Goal: Task Accomplishment & Management: Use online tool/utility

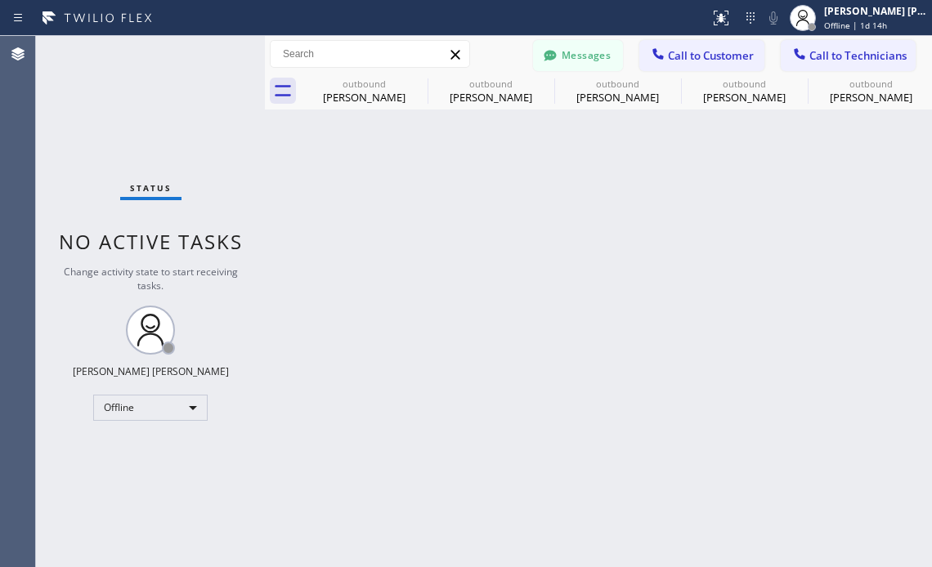
click at [463, 454] on div "Back to Dashboard Change Sender ID Customers Technicians TP [PERSON_NAME] [DATE…" at bounding box center [598, 301] width 667 height 531
click at [219, 468] on div "Status No active tasks Change activity state to start receiving tasks. [PERSON_…" at bounding box center [150, 301] width 229 height 531
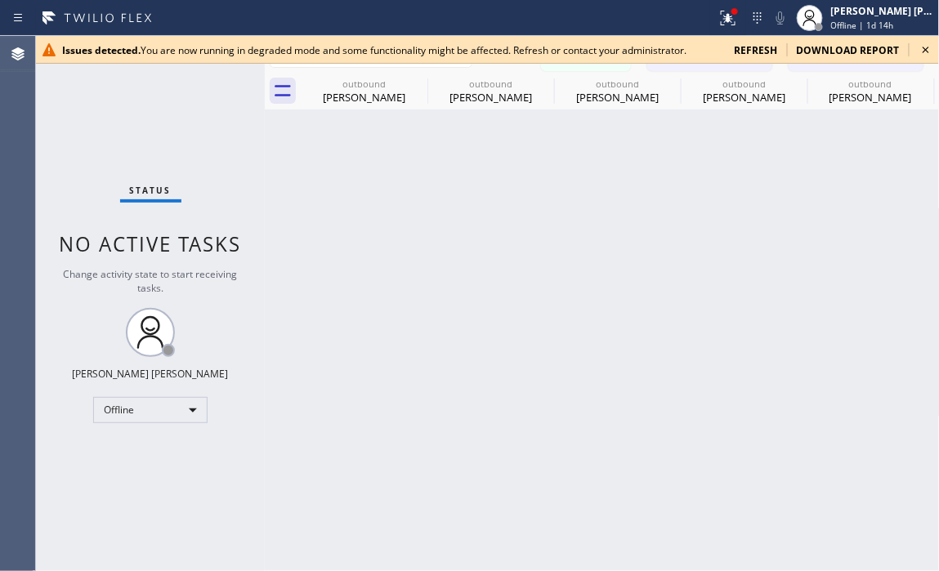
click at [272, 507] on div "Back to Dashboard Change Sender ID Customers Technicians TP [PERSON_NAME] [DATE…" at bounding box center [602, 303] width 675 height 535
click at [923, 59] on icon at bounding box center [926, 50] width 20 height 20
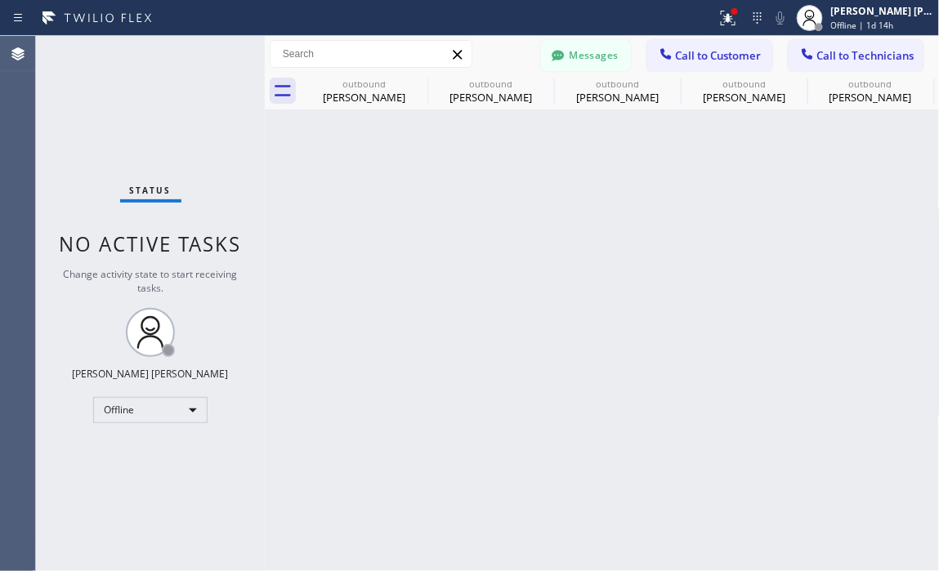
drag, startPoint x: 171, startPoint y: 497, endPoint x: 132, endPoint y: 237, distance: 262.8
click at [171, 497] on div "Status No active tasks Change activity state to start receiving tasks. [PERSON_…" at bounding box center [150, 303] width 229 height 535
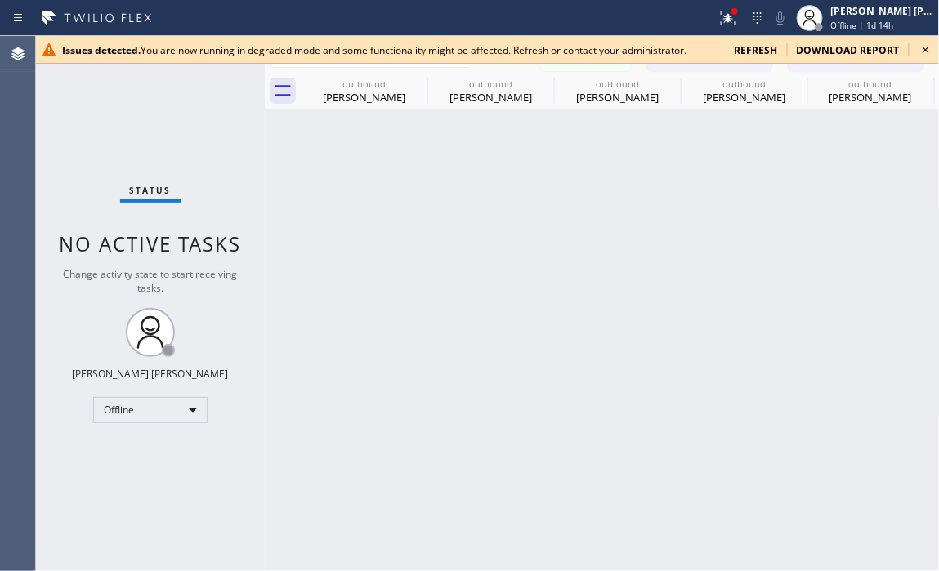
drag, startPoint x: 169, startPoint y: 138, endPoint x: 486, endPoint y: 12, distance: 341.1
click at [169, 140] on div "Status No active tasks Change activity state to start receiving tasks. [PERSON_…" at bounding box center [150, 303] width 229 height 535
drag, startPoint x: 432, startPoint y: 270, endPoint x: 869, endPoint y: 394, distance: 454.3
click at [439, 274] on div "Back to Dashboard Change Sender ID Customers Technicians TP [PERSON_NAME] [DATE…" at bounding box center [602, 303] width 675 height 535
drag, startPoint x: 175, startPoint y: 138, endPoint x: 322, endPoint y: 163, distance: 149.1
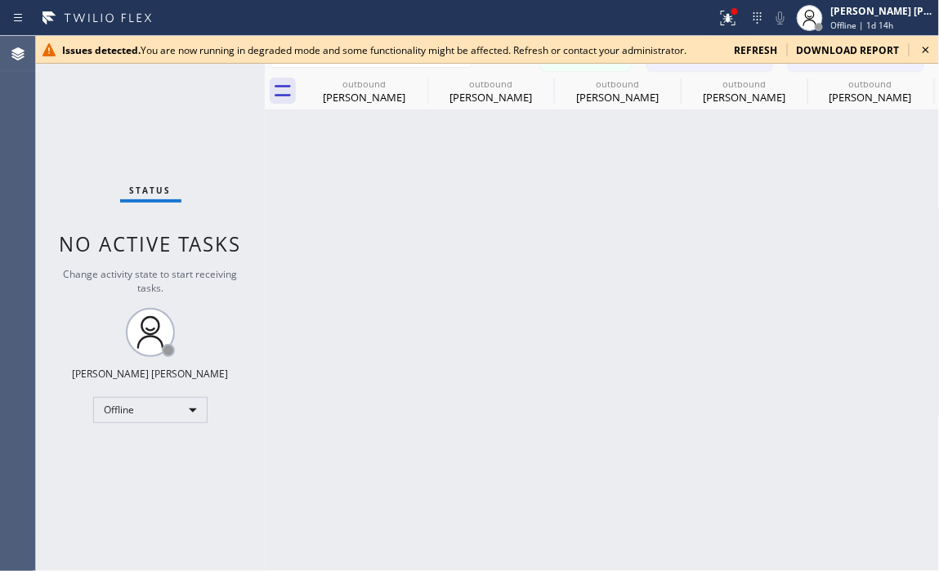
click at [175, 138] on div "Status No active tasks Change activity state to start receiving tasks. [PERSON_…" at bounding box center [150, 303] width 229 height 535
click at [928, 51] on icon at bounding box center [926, 50] width 20 height 20
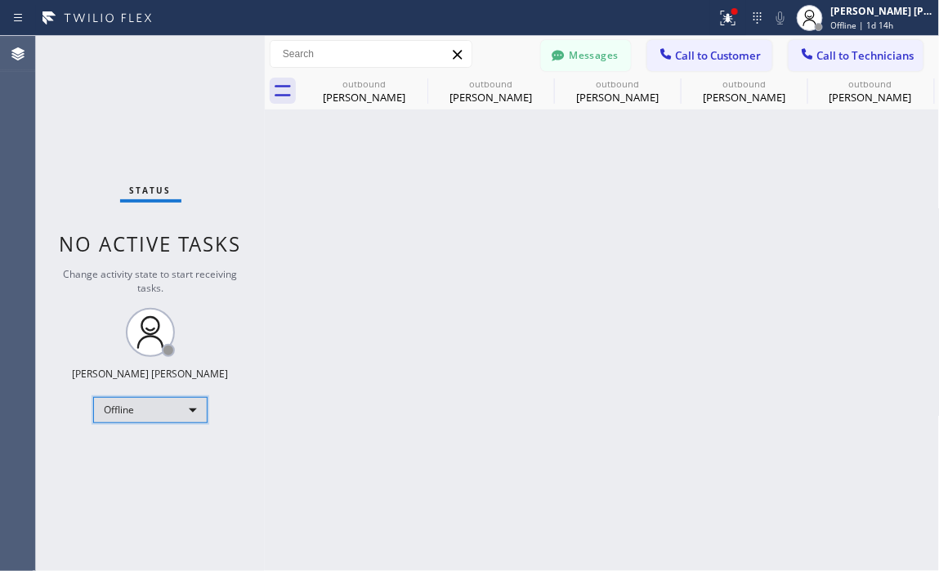
click at [190, 409] on div "Offline" at bounding box center [150, 410] width 114 height 26
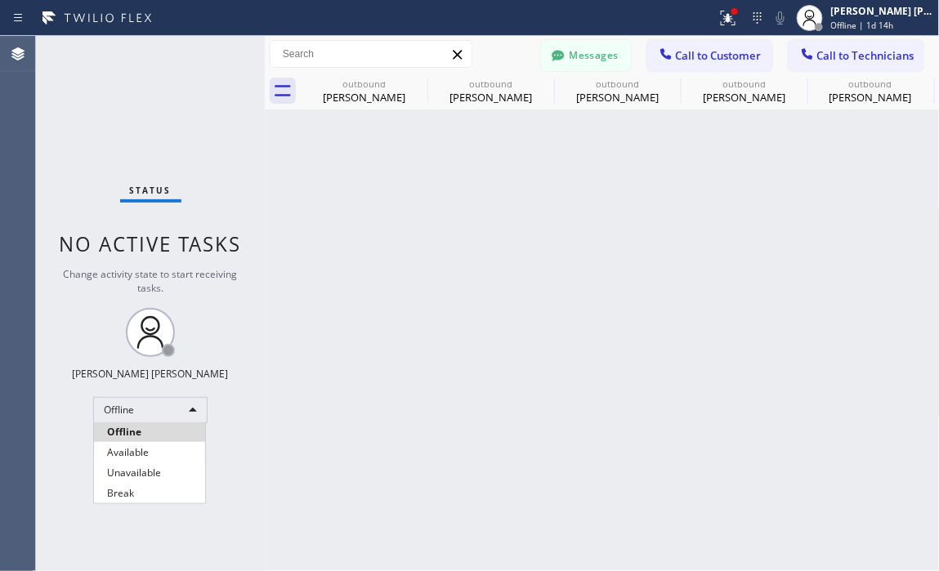
click at [166, 456] on li "Available" at bounding box center [149, 453] width 111 height 20
click at [757, 58] on span "Call to Customer" at bounding box center [719, 55] width 86 height 15
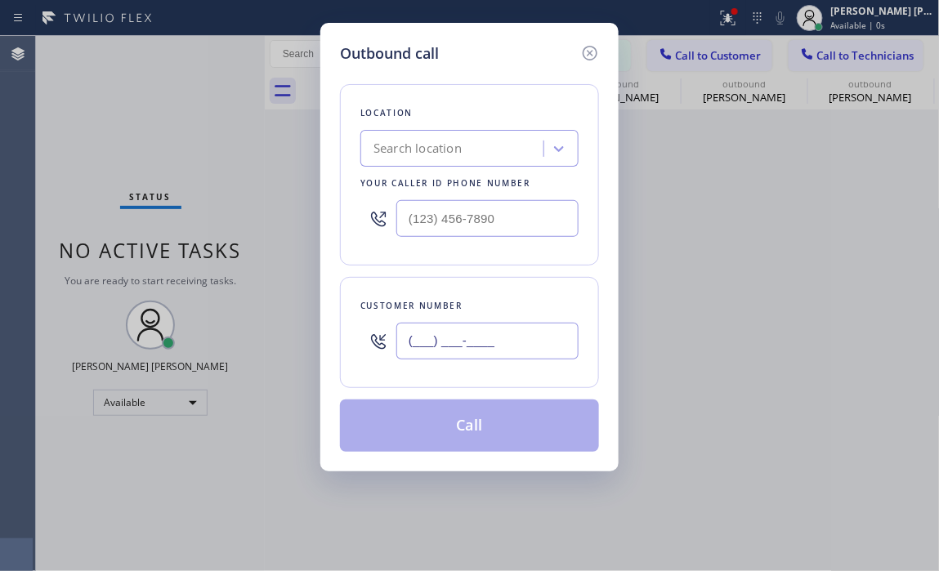
click at [494, 330] on input "(___) ___-____" at bounding box center [487, 341] width 182 height 37
paste input "949) 500-3450"
type input "(949) 500-3450"
click at [84, 208] on div "Outbound call Location Search location Your caller id phone number Customer num…" at bounding box center [469, 285] width 939 height 571
click at [447, 135] on div "Search location" at bounding box center [454, 149] width 178 height 29
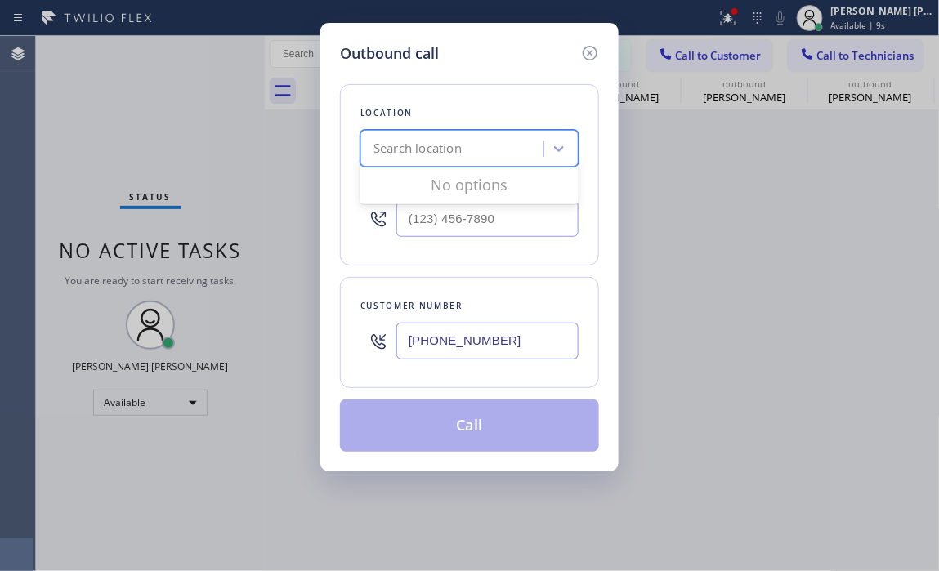
paste input "Oster Electrician Repair Service"
type input "Oster Electrician Repair Service"
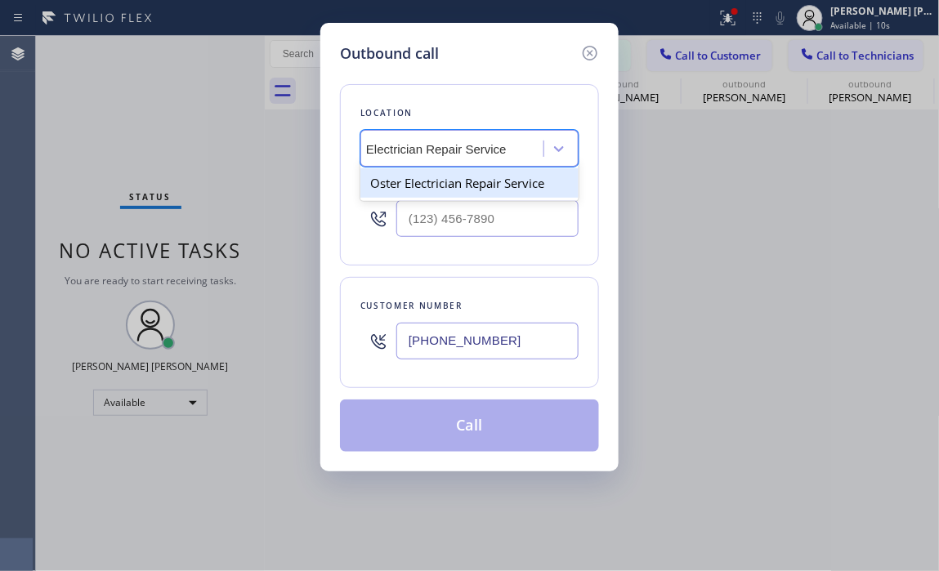
click at [472, 194] on div "Oster Electrician Repair Service" at bounding box center [469, 182] width 218 height 29
type input "(714) 598-1605"
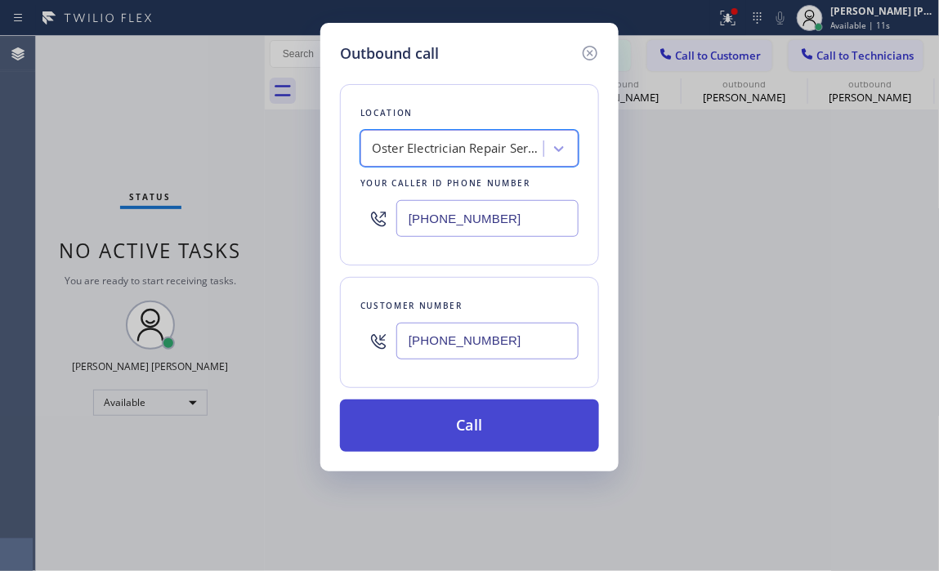
click at [462, 428] on button "Call" at bounding box center [469, 426] width 259 height 52
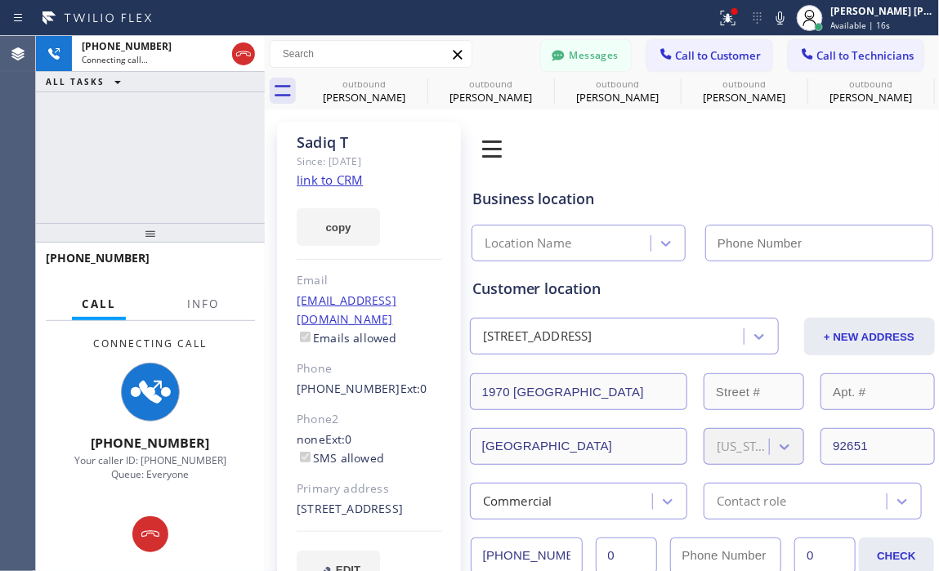
type input "(714) 598-1605"
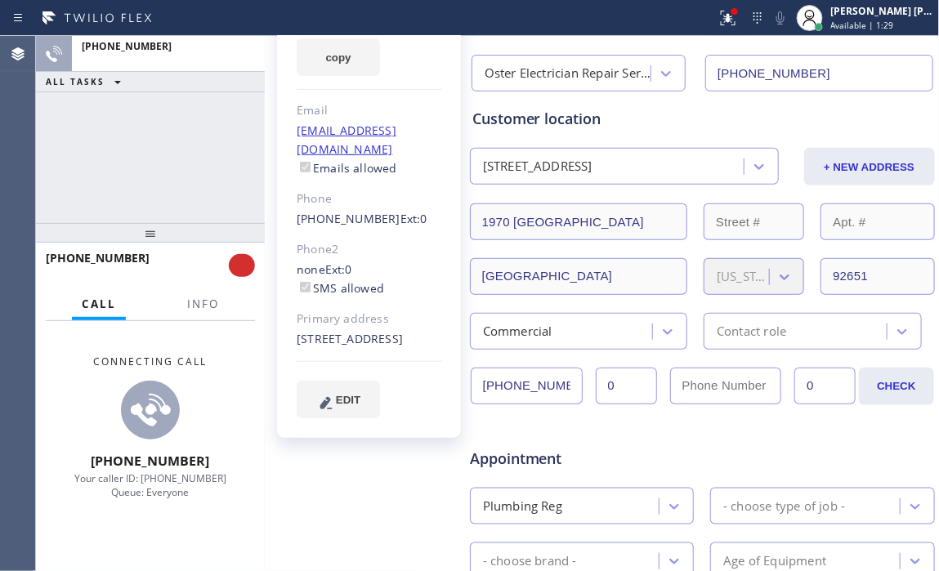
scroll to position [367, 0]
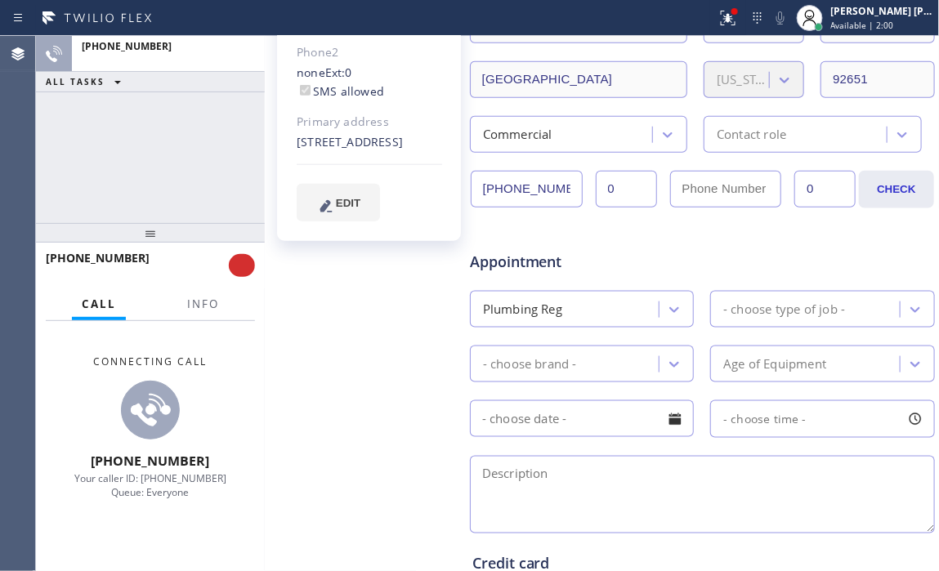
click at [121, 145] on div "+19495003450 ALL TASKS ALL TASKS ACTIVE TASKS TASKS IN WRAP UP" at bounding box center [150, 129] width 229 height 187
click at [237, 269] on button at bounding box center [242, 265] width 26 height 23
click at [331, 319] on div "Sadiq T Since: 20 may 2020 link to CRM copy Email khyberpassgallery@gmail.com E…" at bounding box center [369, 288] width 200 height 1082
click at [238, 270] on button at bounding box center [242, 265] width 26 height 23
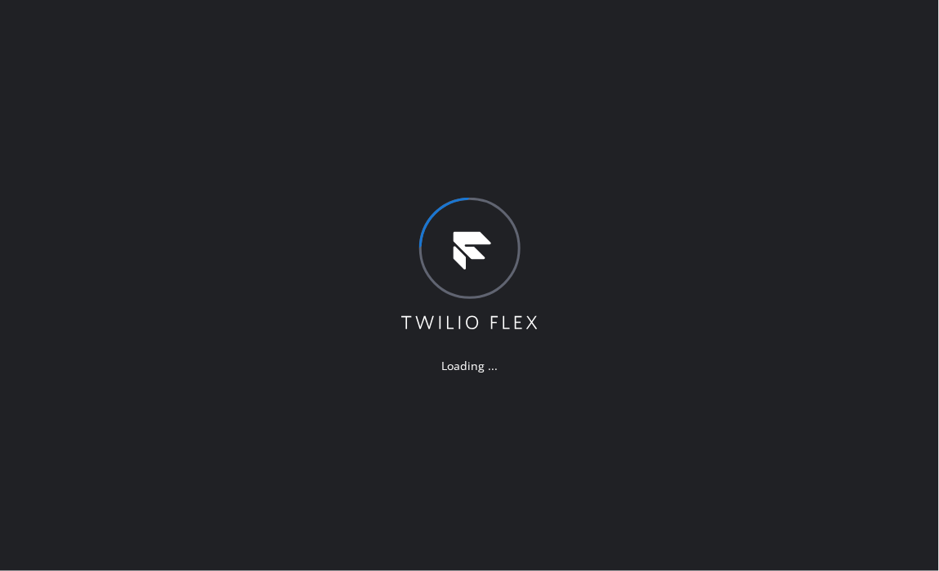
drag, startPoint x: 827, startPoint y: 378, endPoint x: 125, endPoint y: 87, distance: 759.6
click at [827, 378] on div "Loading ..." at bounding box center [469, 285] width 939 height 571
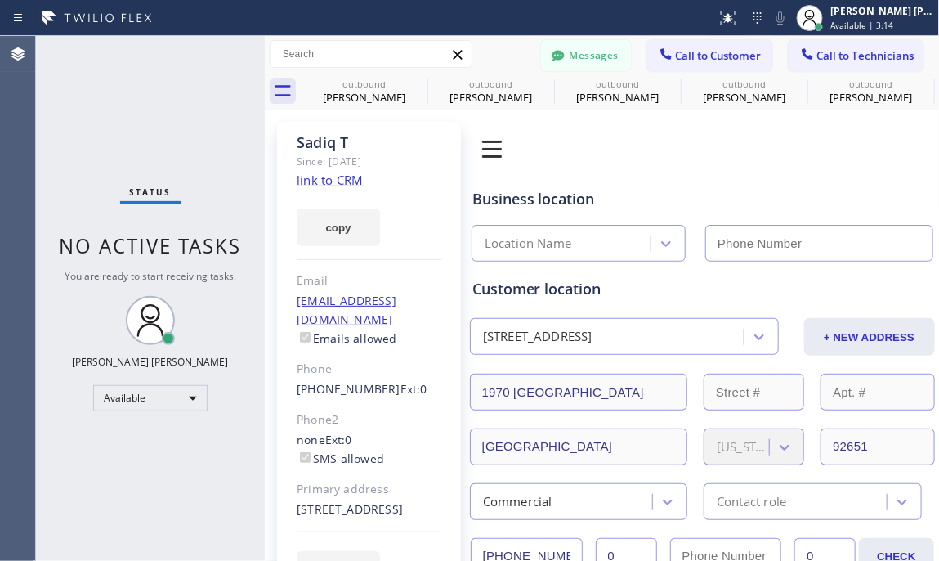
type input "(714) 598-1605"
click at [482, 145] on img at bounding box center [492, 149] width 46 height 46
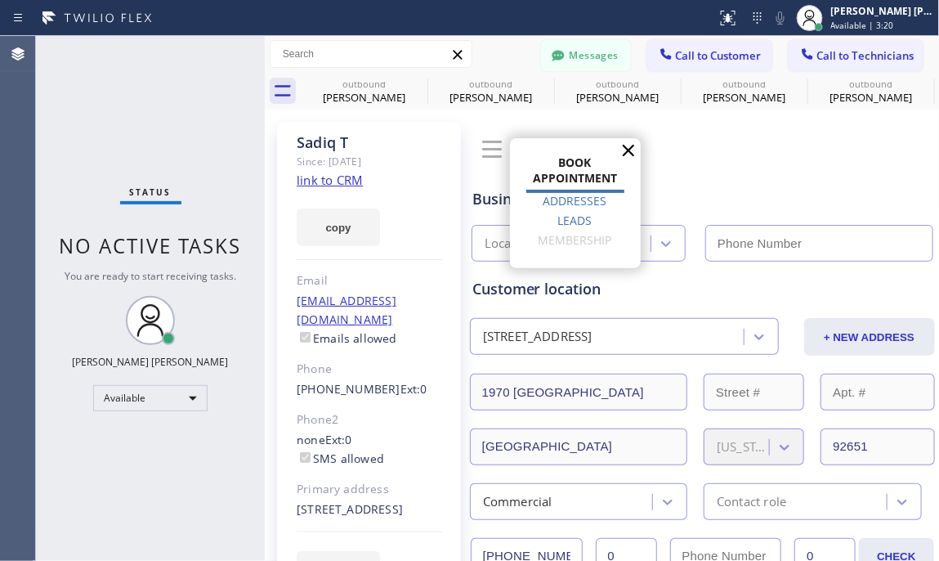
click at [735, 168] on div "Business location Location Name" at bounding box center [702, 213] width 467 height 96
click at [623, 149] on icon at bounding box center [628, 150] width 11 height 11
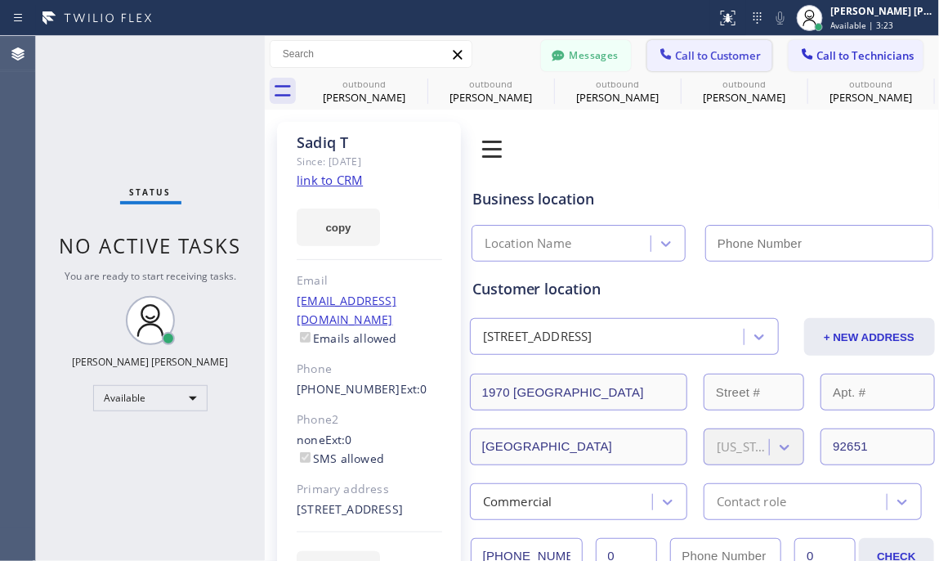
click at [698, 56] on span "Call to Customer" at bounding box center [719, 55] width 86 height 15
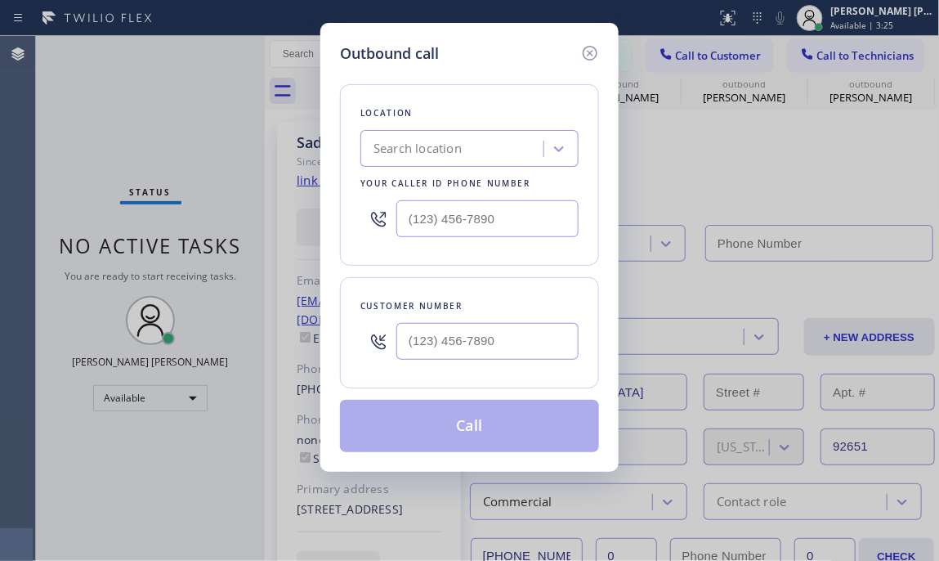
type input "(___) ___-____"
click at [450, 342] on input "(___) ___-____" at bounding box center [487, 341] width 182 height 37
paste input "text"
type input "(___) ___-____"
drag, startPoint x: 212, startPoint y: 118, endPoint x: 410, endPoint y: 142, distance: 199.2
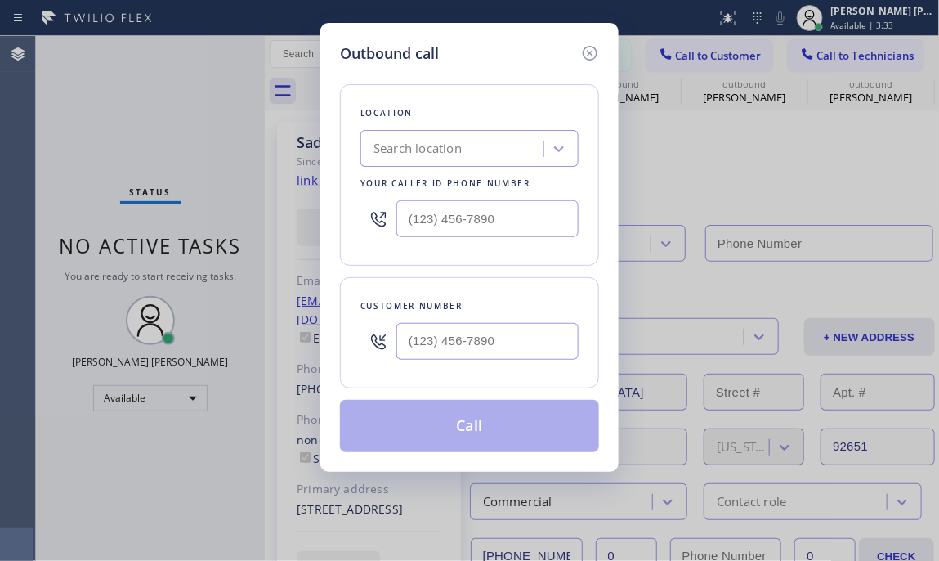
click at [217, 123] on div "Outbound call Location Search location Your caller id phone number Customer num…" at bounding box center [469, 280] width 939 height 561
click at [491, 150] on div "Search location" at bounding box center [454, 149] width 178 height 29
paste input "Oster Electrician Repair Service"
type input "Oster Electrician Repair Service"
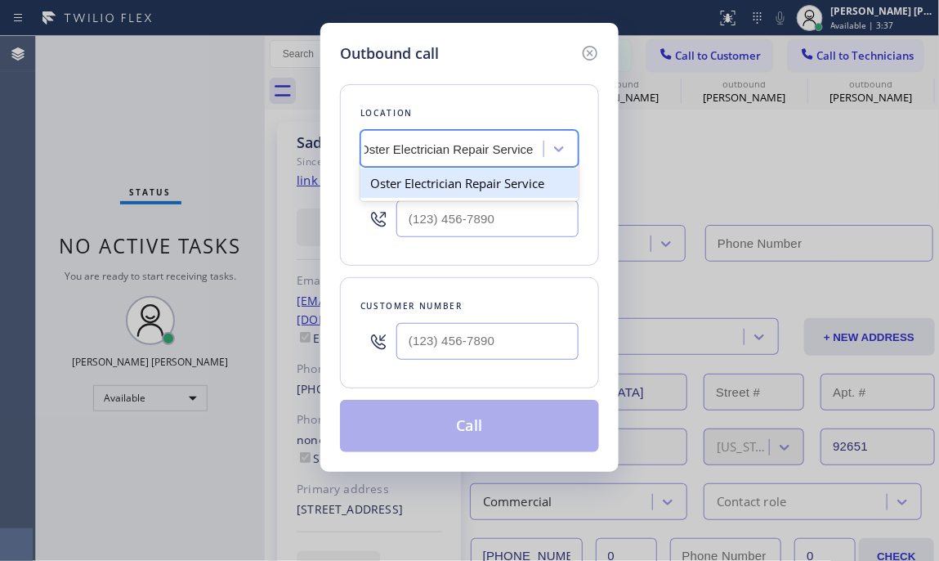
click at [449, 192] on div "Oster Electrician Repair Service" at bounding box center [469, 182] width 218 height 29
type input "(714) 598-1605"
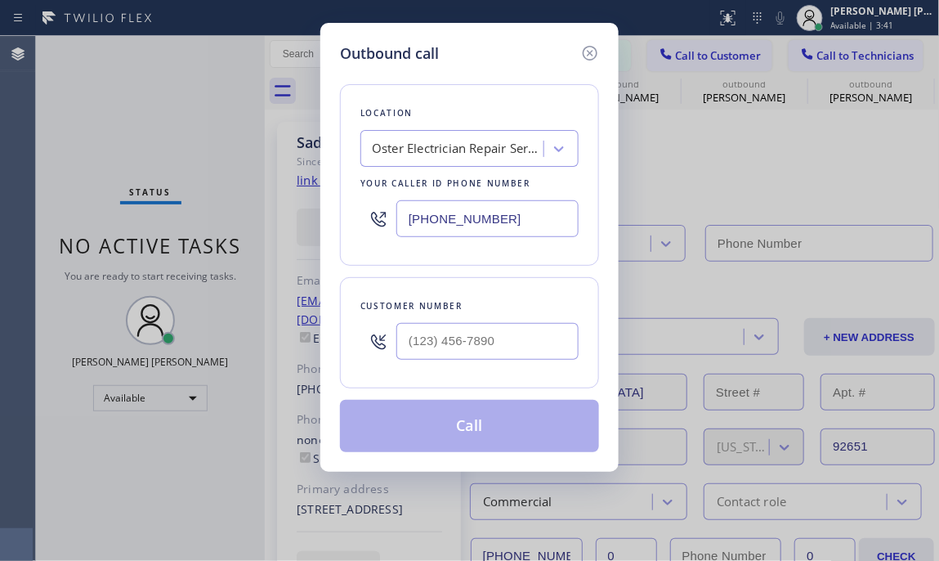
click at [197, 140] on div "Outbound call Location Oster Electrician Repair Service Your caller id phone nu…" at bounding box center [469, 280] width 939 height 561
drag, startPoint x: 481, startPoint y: 360, endPoint x: 491, endPoint y: 344, distance: 19.1
click at [481, 360] on div at bounding box center [487, 341] width 182 height 53
click at [493, 342] on input "(___) ___-____" at bounding box center [487, 341] width 182 height 37
paste input "949) 500-3450"
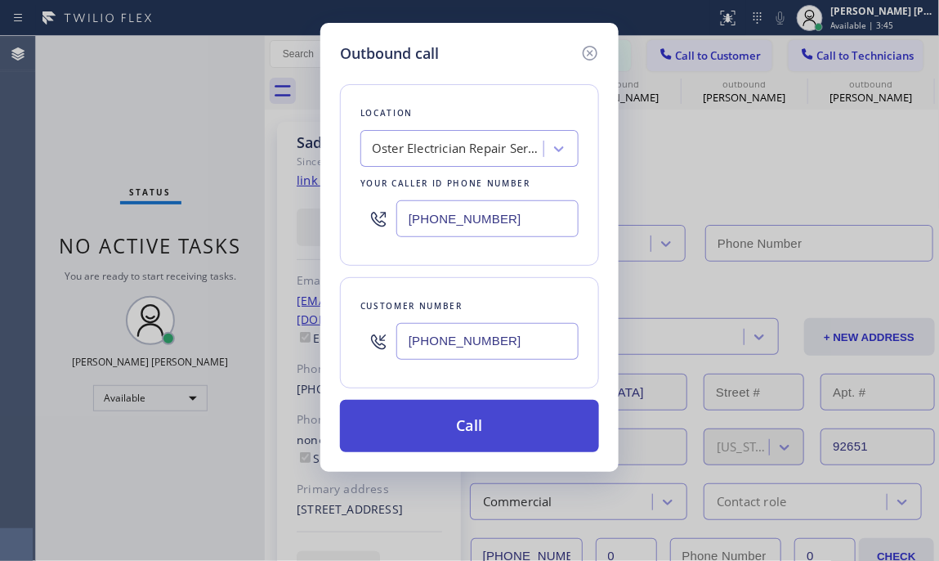
type input "(949) 500-3450"
click at [445, 422] on button "Call" at bounding box center [469, 426] width 259 height 52
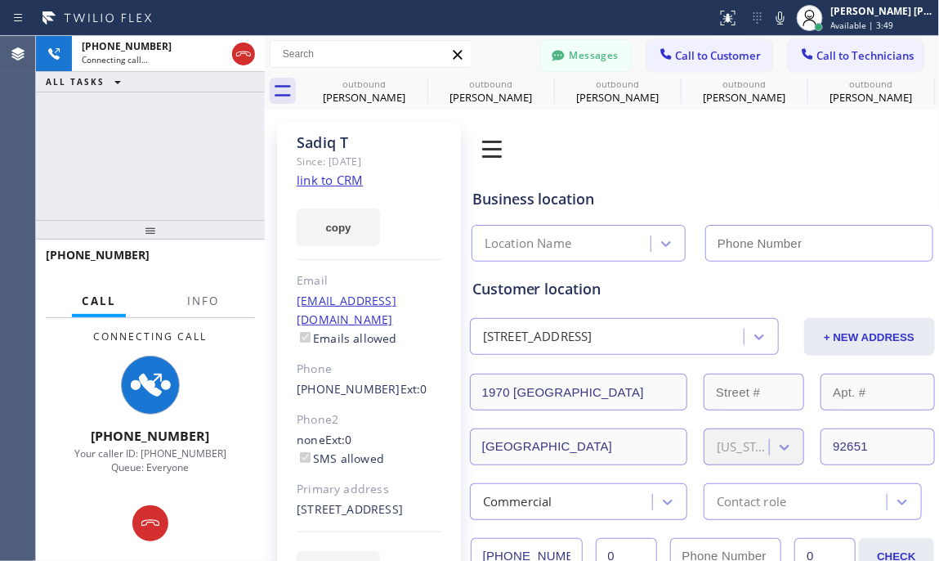
type input "(714) 598-1605"
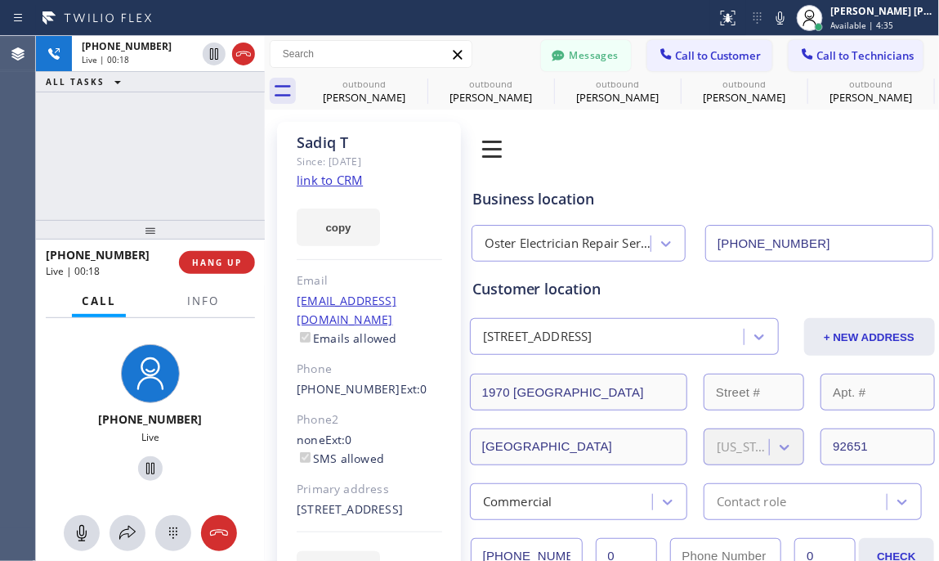
click at [84, 164] on div "+19495003450 Live | 00:18 ALL TASKS ALL TASKS ACTIVE TASKS TASKS IN WRAP UP" at bounding box center [150, 128] width 229 height 184
click at [212, 162] on div "+19495003450 Live | 00:24 ALL TASKS ALL TASKS ACTIVE TASKS TASKS IN WRAP UP" at bounding box center [150, 128] width 229 height 184
click at [160, 169] on div "+19495003450 Live | 00:33 ALL TASKS ALL TASKS ACTIVE TASKS TASKS IN WRAP UP" at bounding box center [150, 128] width 229 height 184
drag, startPoint x: 221, startPoint y: 260, endPoint x: 225, endPoint y: 247, distance: 13.5
click at [221, 257] on span "HANG UP" at bounding box center [217, 262] width 50 height 11
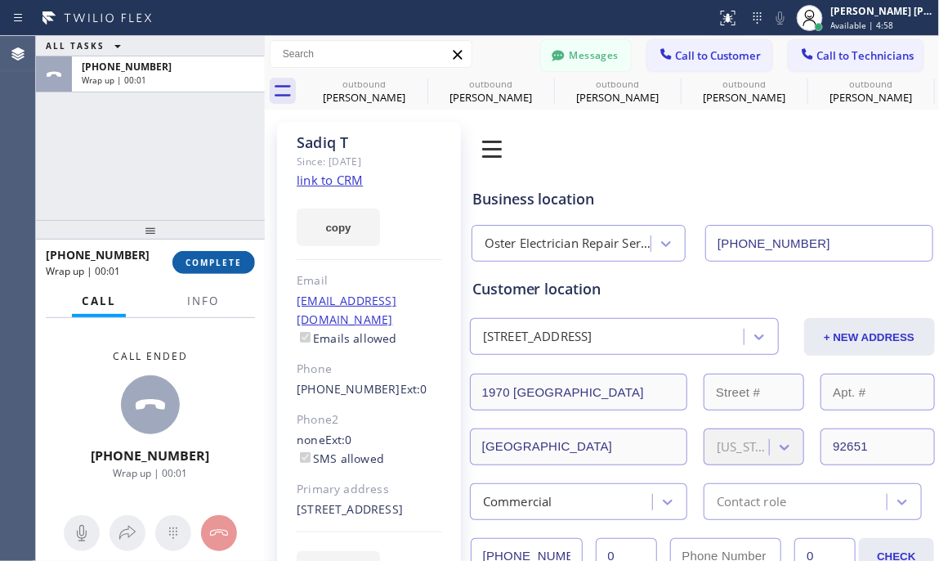
click at [205, 260] on span "COMPLETE" at bounding box center [214, 262] width 56 height 11
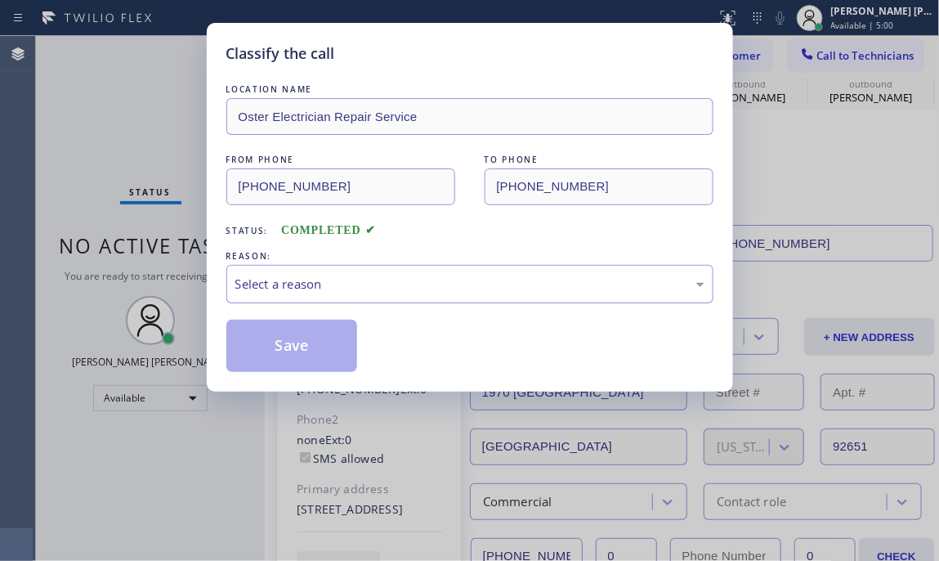
click at [435, 291] on div "Select a reason" at bounding box center [469, 284] width 469 height 19
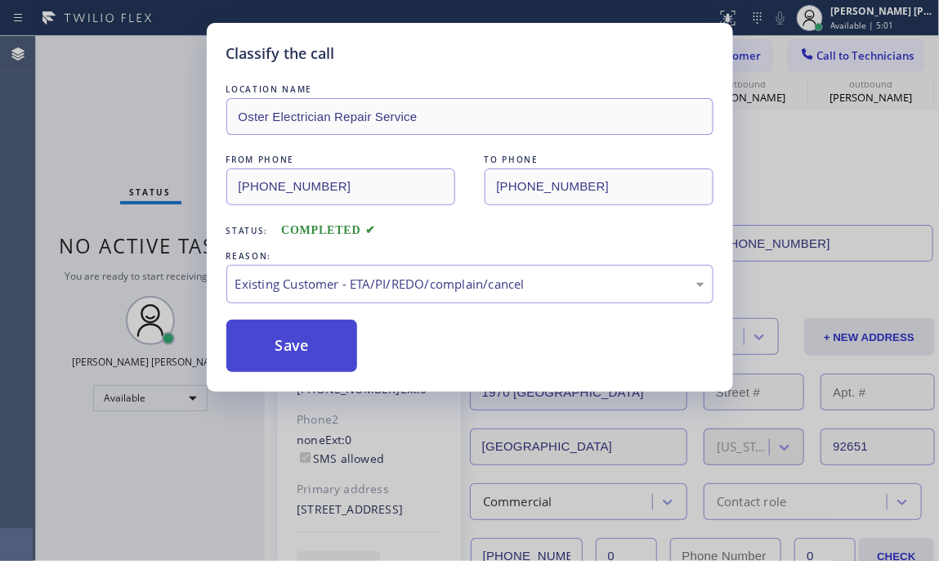
click at [350, 329] on button "Save" at bounding box center [292, 346] width 132 height 52
click at [315, 352] on button "Save" at bounding box center [292, 346] width 132 height 52
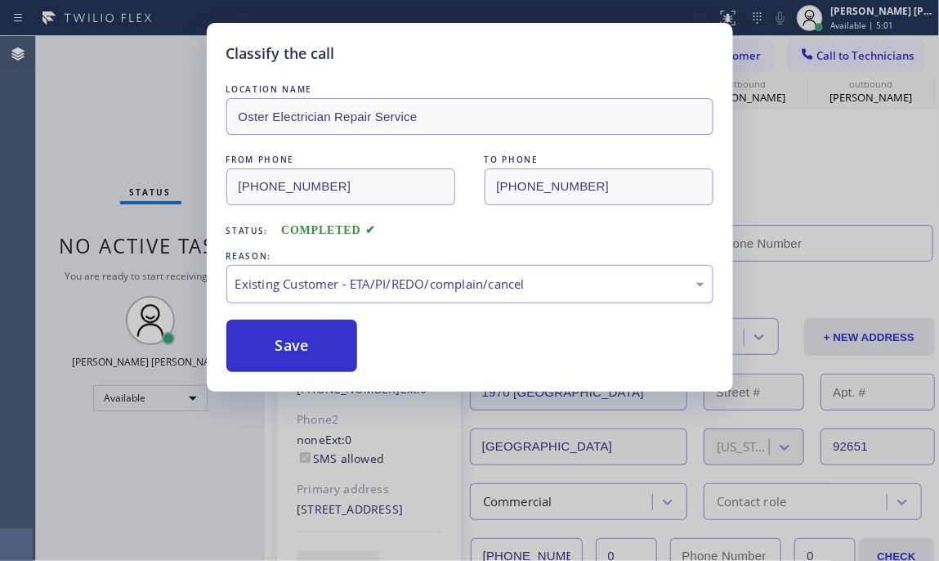
click at [68, 279] on span "You are ready to start receiving tasks." at bounding box center [151, 276] width 172 height 14
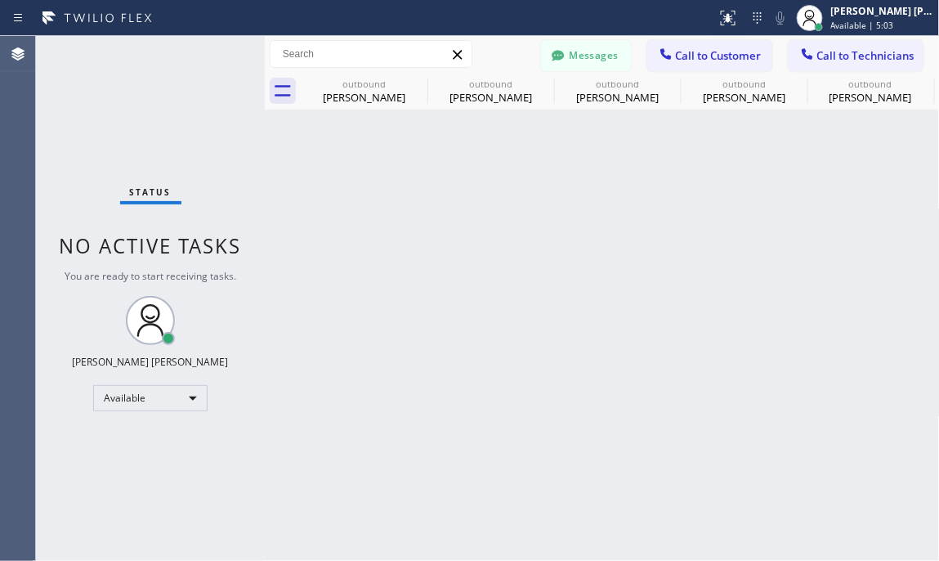
click at [230, 347] on div "Status No active tasks You are ready to start receiving tasks. Ashley Barbie La…" at bounding box center [150, 298] width 229 height 525
drag, startPoint x: 159, startPoint y: 507, endPoint x: 175, endPoint y: 408, distance: 100.1
click at [159, 501] on div "Status No active tasks You are ready to start receiving tasks. Ashley Barbie La…" at bounding box center [150, 298] width 229 height 525
click at [684, 46] on button "Call to Customer" at bounding box center [709, 55] width 125 height 31
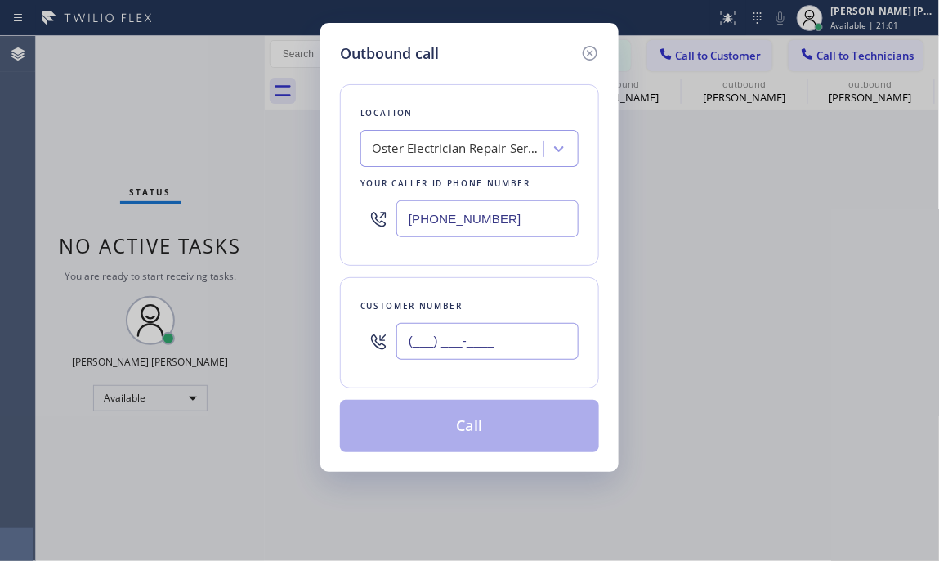
click at [465, 335] on input "(___) ___-____" at bounding box center [487, 341] width 182 height 37
paste input "714) 585-1850"
type input "(714) 585-1850"
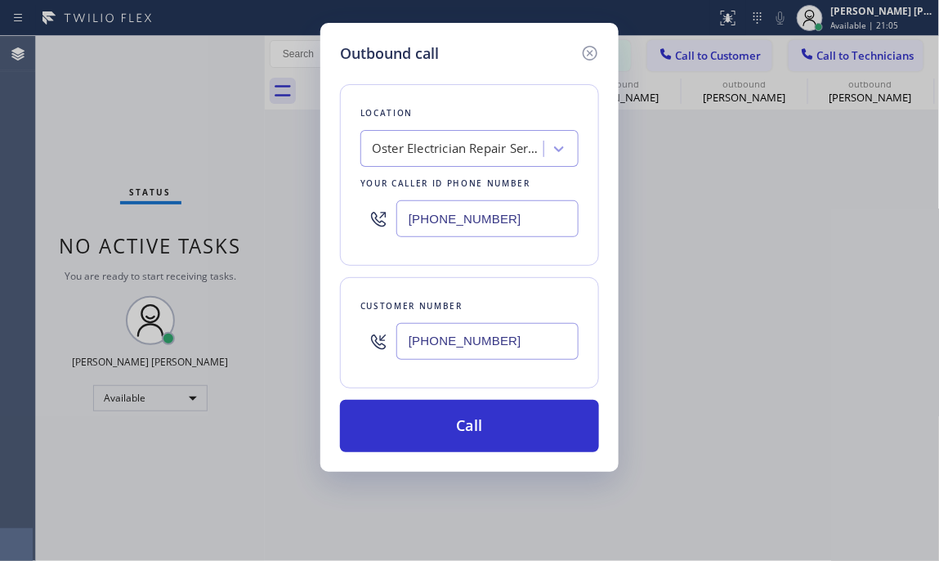
click at [7, 135] on div "Outbound call Location Oster Electrician Repair Service Your caller id phone nu…" at bounding box center [469, 280] width 939 height 561
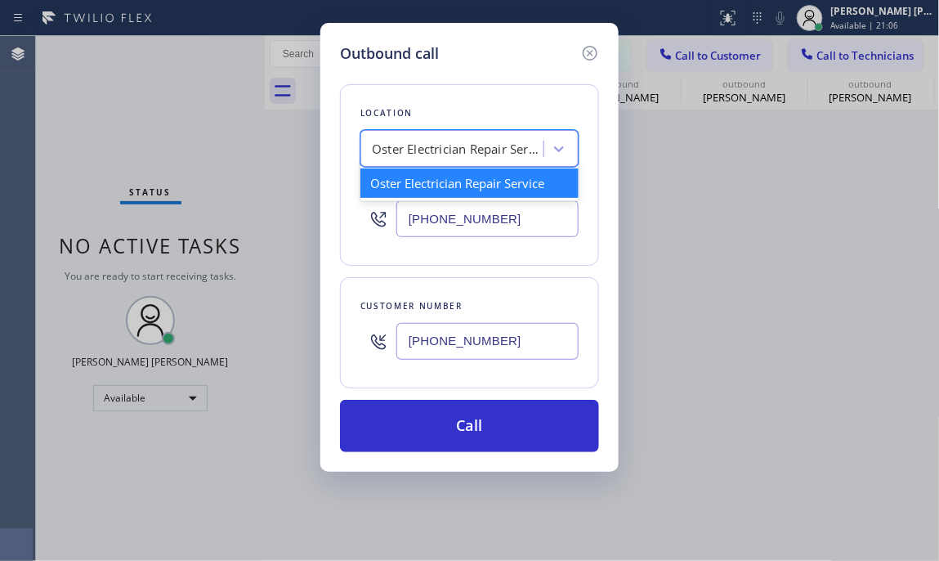
click at [503, 133] on div "Oster Electrician Repair Service" at bounding box center [469, 148] width 218 height 37
paste input "Blue Moon Electrical"
type input "Blue Moon Electrical"
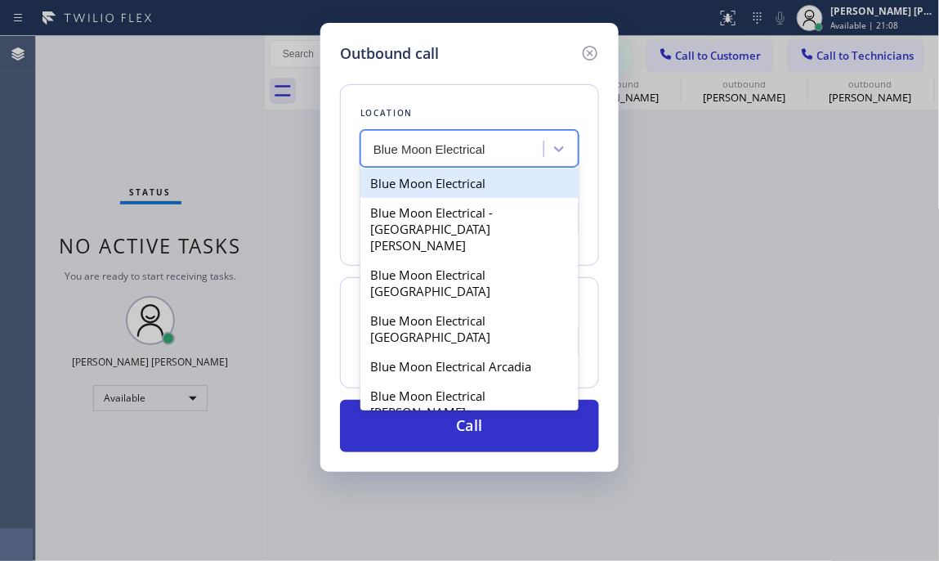
click at [458, 190] on div "Blue Moon Electrical" at bounding box center [469, 182] width 218 height 29
type input "(855) 904-2265"
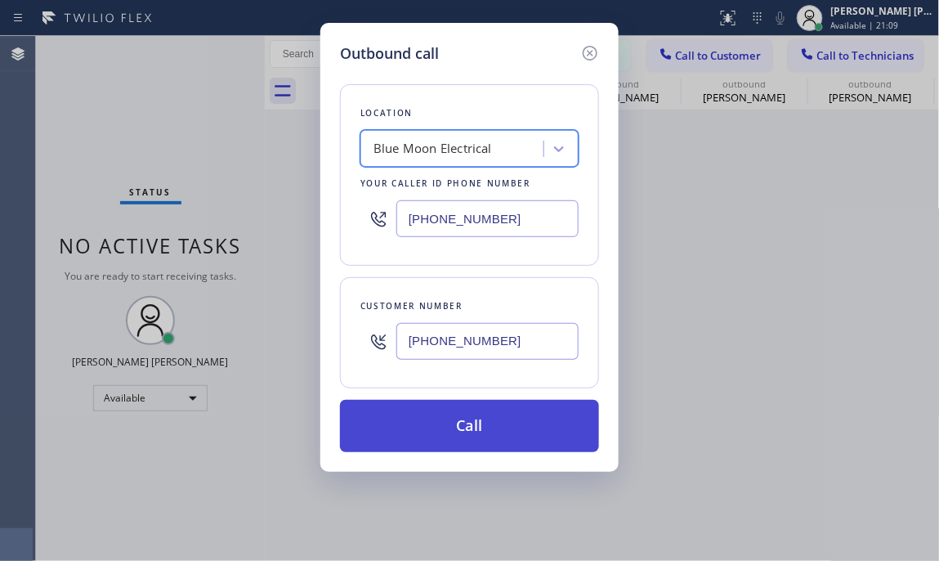
click at [440, 431] on button "Call" at bounding box center [469, 426] width 259 height 52
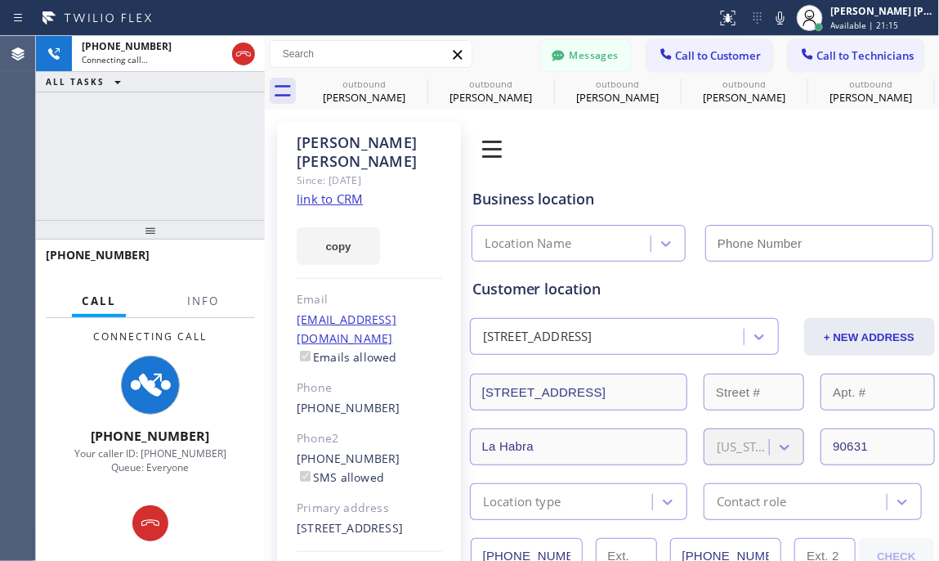
type input "(855) 904-2265"
